Goal: Transaction & Acquisition: Download file/media

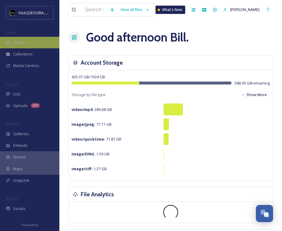
click at [31, 45] on div "Library" at bounding box center [29, 43] width 59 height 12
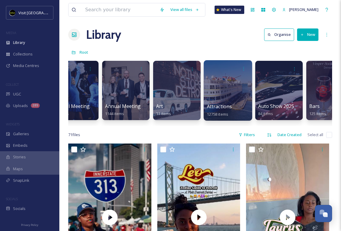
scroll to position [0, 176]
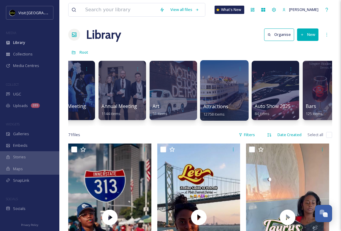
click at [221, 95] on div at bounding box center [224, 90] width 48 height 61
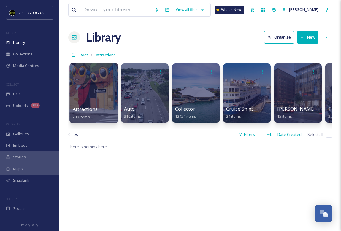
click at [86, 110] on span "Attractions" at bounding box center [85, 109] width 25 height 7
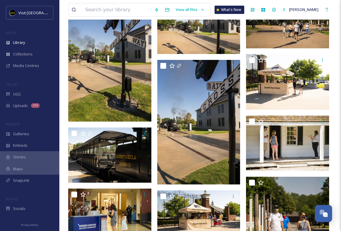
scroll to position [1863, 0]
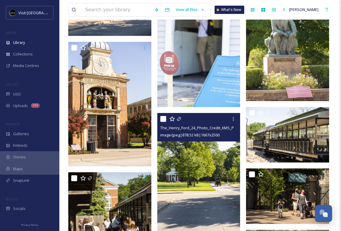
scroll to position [2184, 0]
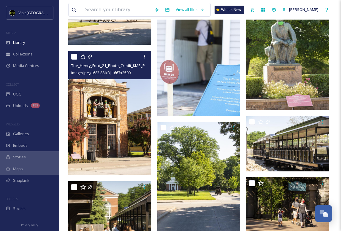
click at [95, 113] on img at bounding box center [109, 113] width 83 height 125
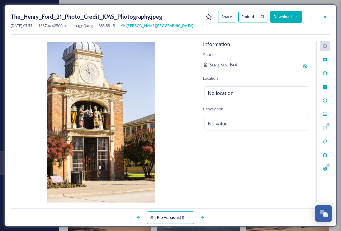
click at [281, 17] on icon at bounding box center [297, 17] width 4 height 4
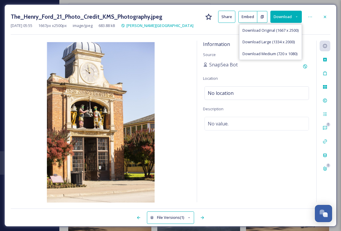
click at [281, 21] on div "The_Henry_Ford_21_Photo_Credit_KMS_Photography.jpeg Share Embed Download Downlo…" at bounding box center [170, 17] width 319 height 12
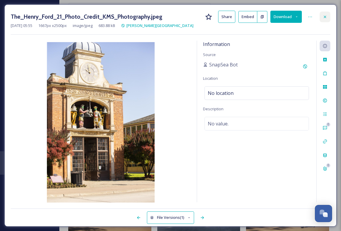
click at [281, 15] on icon at bounding box center [324, 17] width 5 height 5
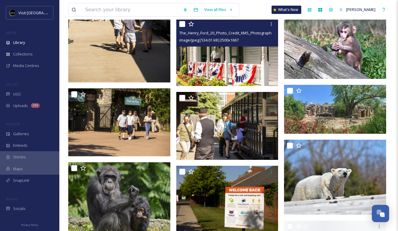
scroll to position [2908, 0]
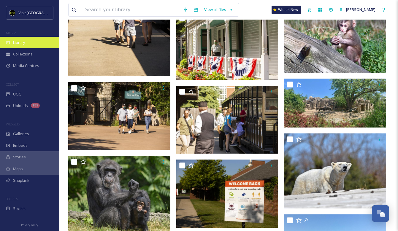
click at [28, 41] on div "Library" at bounding box center [29, 43] width 59 height 12
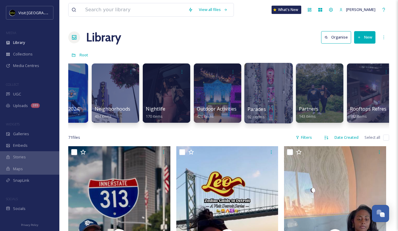
scroll to position [0, 1968]
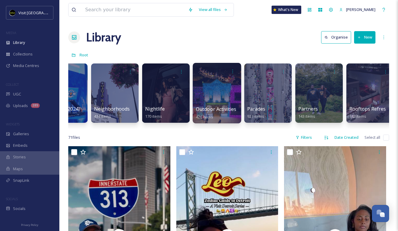
click at [214, 93] on div at bounding box center [216, 93] width 48 height 61
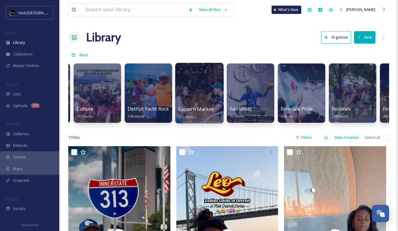
scroll to position [0, 616]
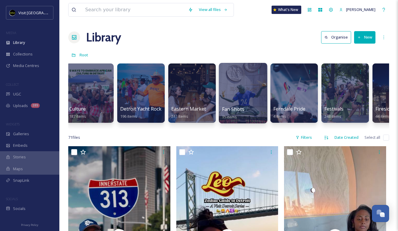
click at [236, 107] on span "Fan Shots" at bounding box center [233, 109] width 22 height 7
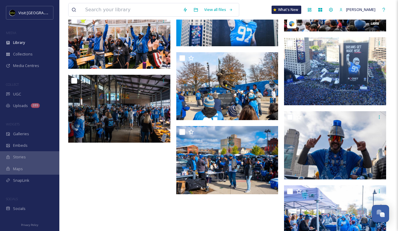
scroll to position [348, 0]
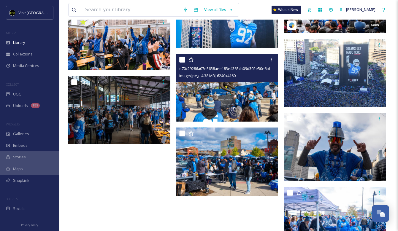
click at [247, 98] on img at bounding box center [227, 88] width 102 height 68
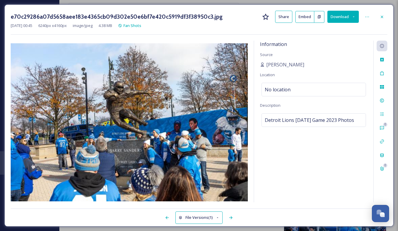
click at [281, 17] on icon at bounding box center [353, 16] width 1 height 1
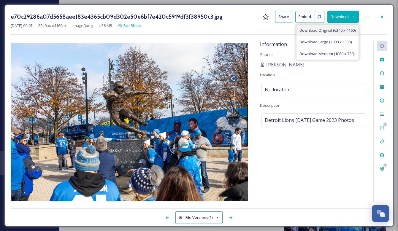
click at [281, 31] on span "Download Original (6240 x 4160)" at bounding box center [327, 31] width 56 height 6
